Goal: Transaction & Acquisition: Book appointment/travel/reservation

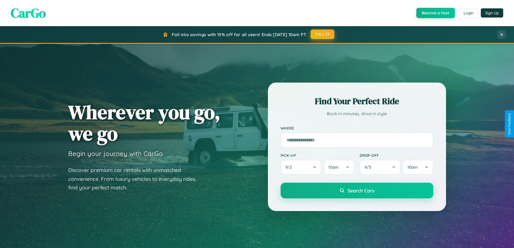
click at [322, 34] on button "FALL15" at bounding box center [322, 34] width 24 height 10
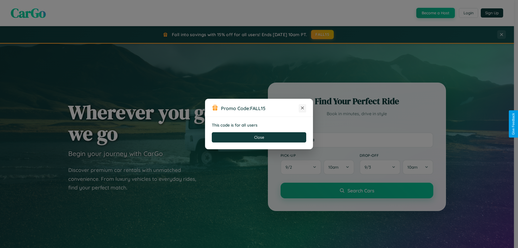
click at [302, 108] on icon at bounding box center [302, 107] width 5 height 5
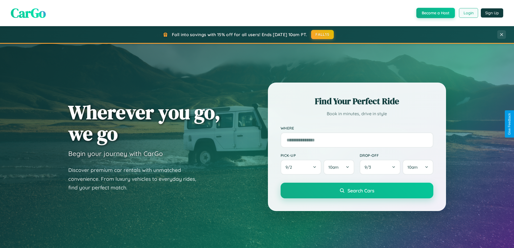
click at [468, 13] on button "Login" at bounding box center [468, 13] width 19 height 10
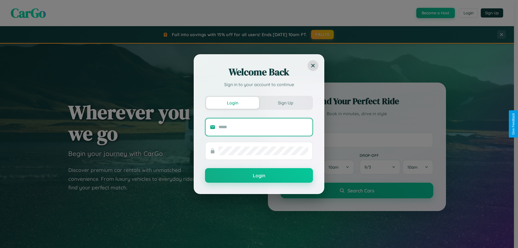
click at [263, 127] on input "text" at bounding box center [263, 127] width 90 height 9
type input "**********"
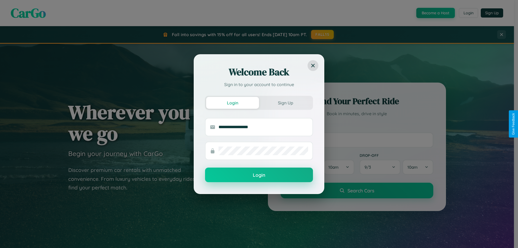
click at [259, 175] on button "Login" at bounding box center [259, 174] width 108 height 15
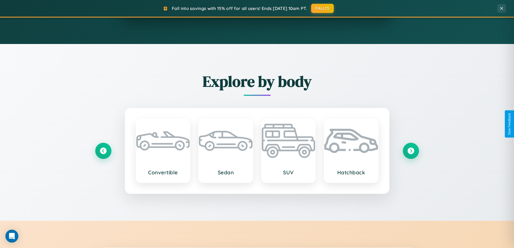
scroll to position [866, 0]
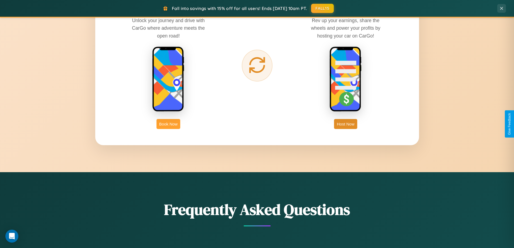
click at [168, 124] on button "Book Now" at bounding box center [168, 124] width 24 height 10
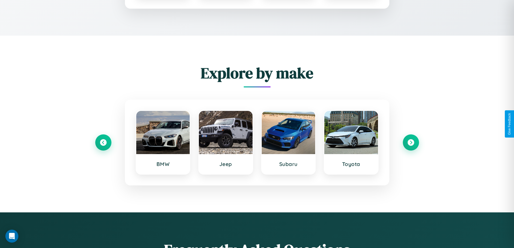
scroll to position [449, 0]
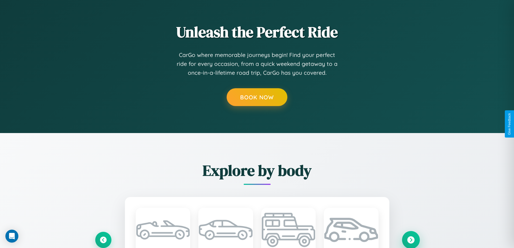
click at [410, 239] on icon at bounding box center [410, 239] width 7 height 7
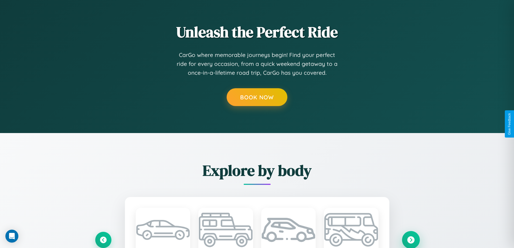
click at [410, 239] on icon at bounding box center [410, 239] width 7 height 7
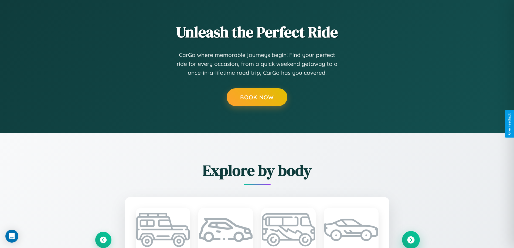
click at [410, 239] on icon at bounding box center [410, 239] width 7 height 7
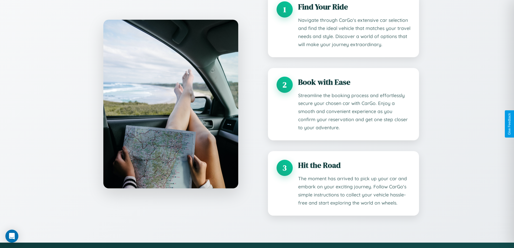
scroll to position [8, 0]
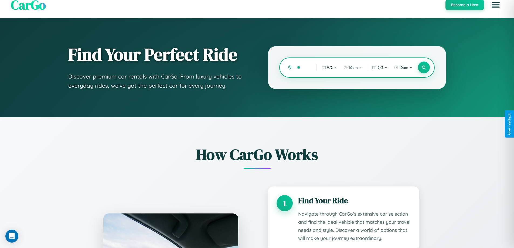
type input "***"
